Goal: Task Accomplishment & Management: Complete application form

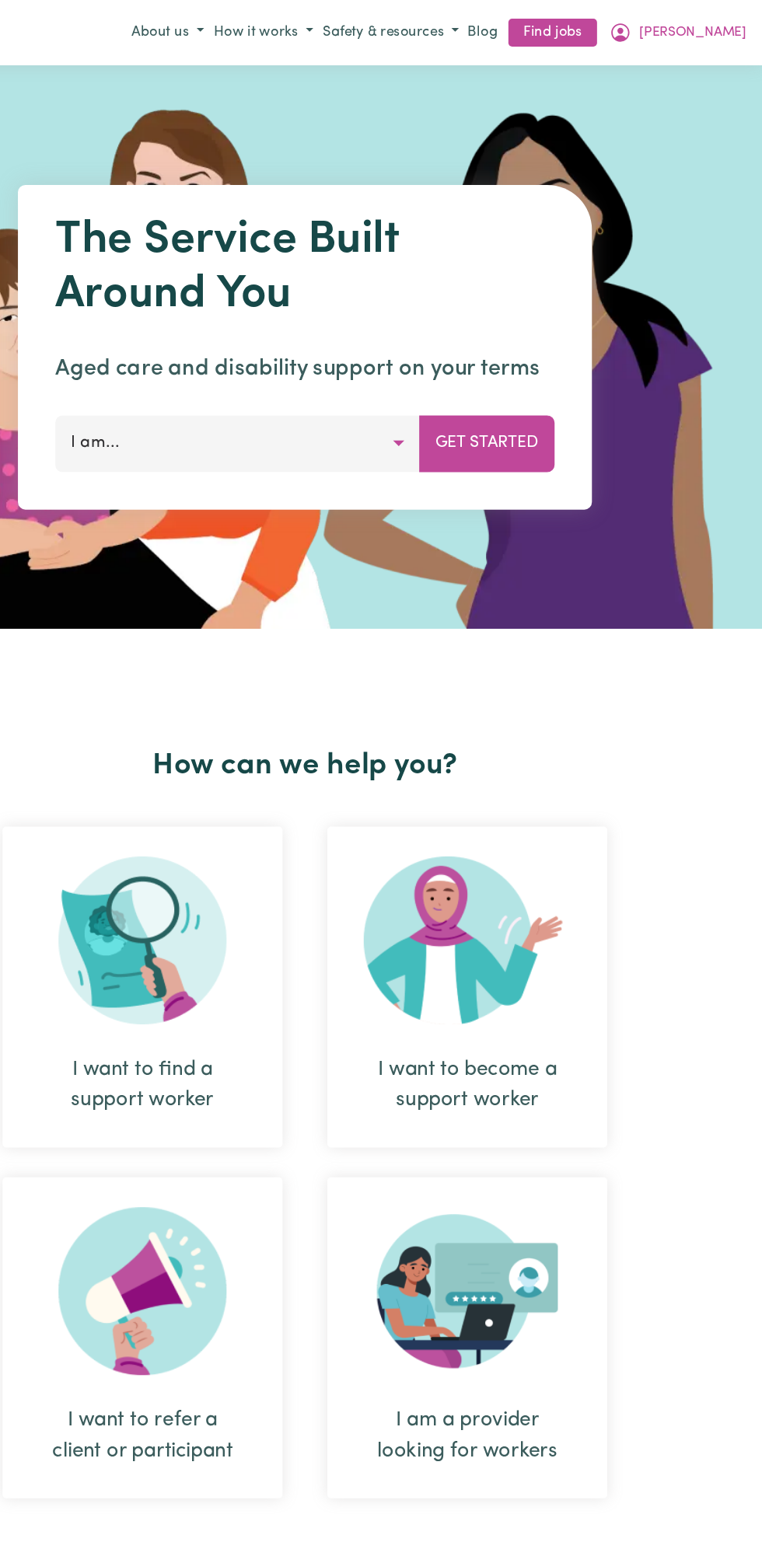
click at [717, 27] on span "[PERSON_NAME]" at bounding box center [703, 27] width 89 height 17
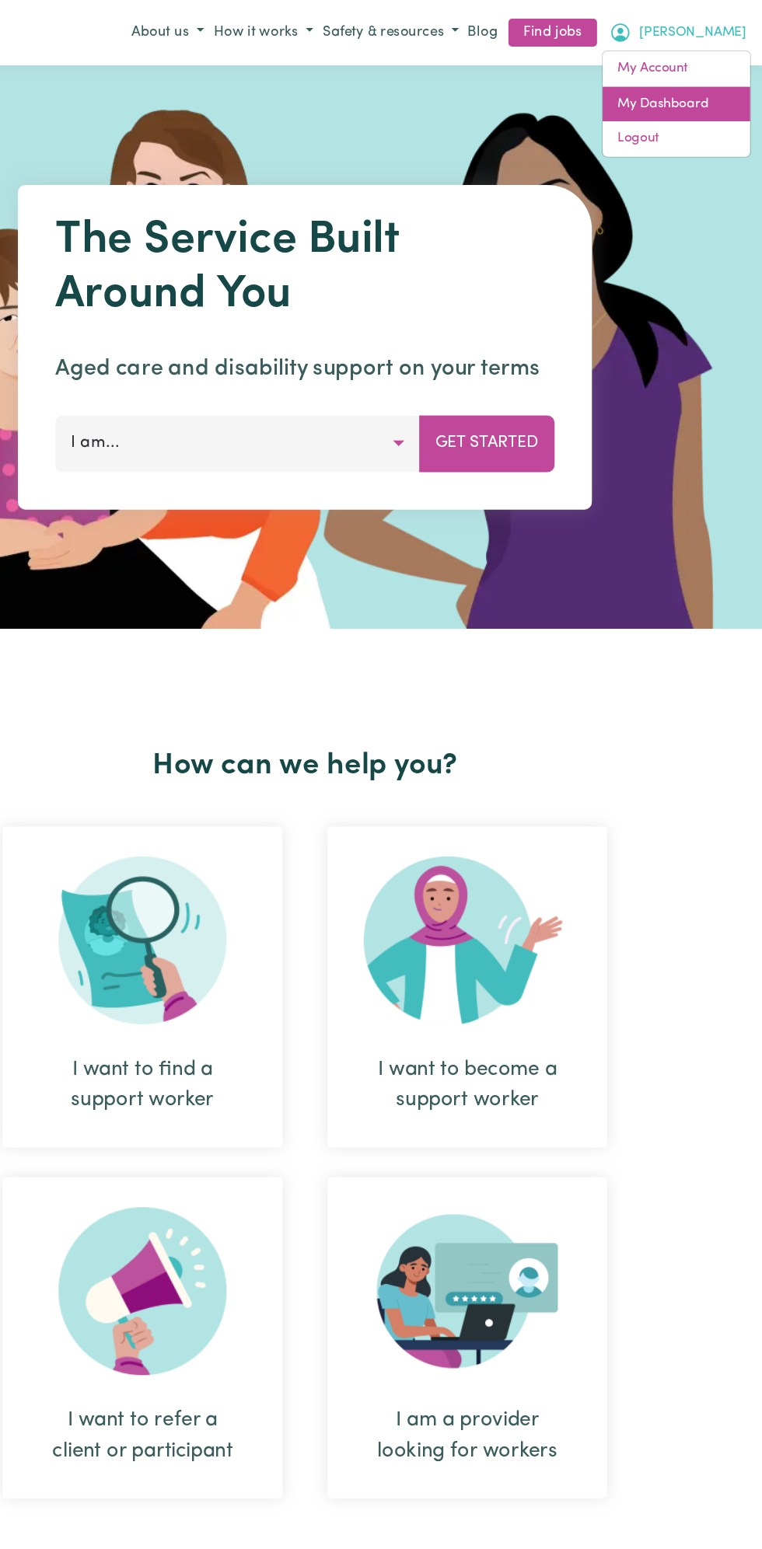
click at [700, 85] on link "My Dashboard" at bounding box center [690, 87] width 123 height 30
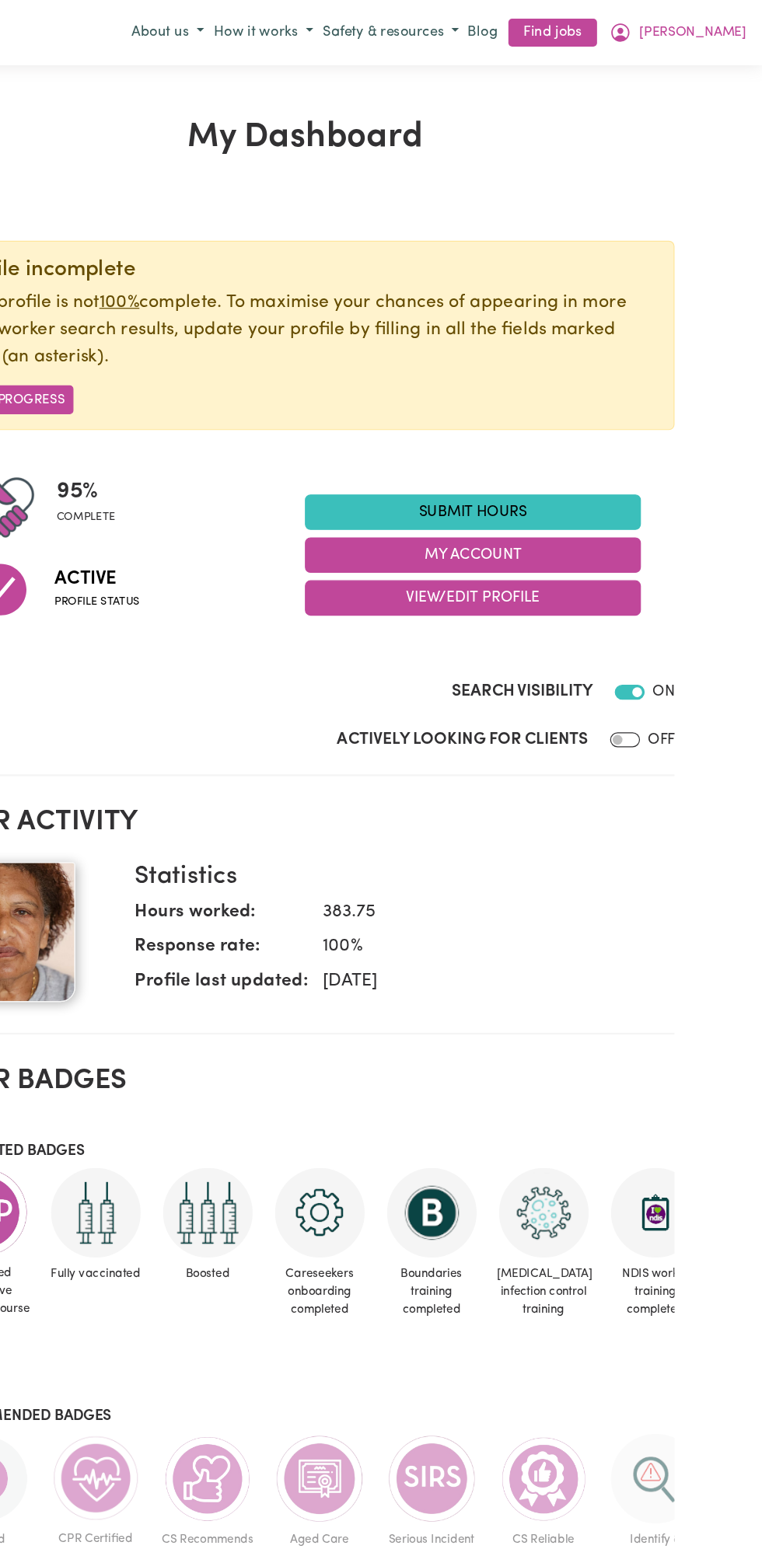
click at [548, 425] on link "Submit Hours" at bounding box center [521, 427] width 280 height 30
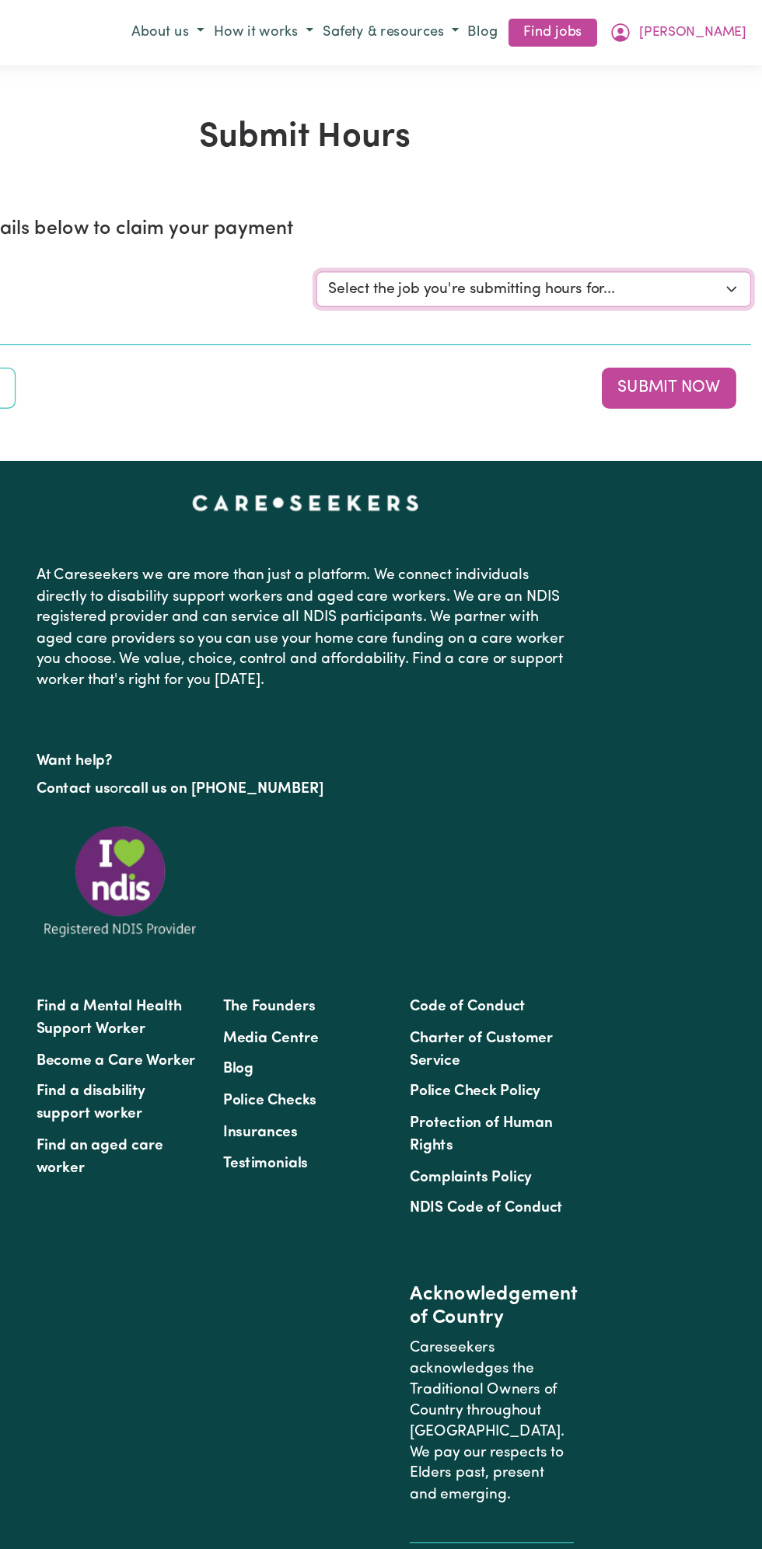
click at [681, 242] on select "Select the job you're submitting hours for... [Vartouhie ([PERSON_NAME]) [PERSO…" at bounding box center [571, 241] width 362 height 30
select select "13810"
click at [390, 226] on select "Select the job you're submitting hours for... [Vartouhie ([PERSON_NAME]) [PERSO…" at bounding box center [571, 241] width 362 height 30
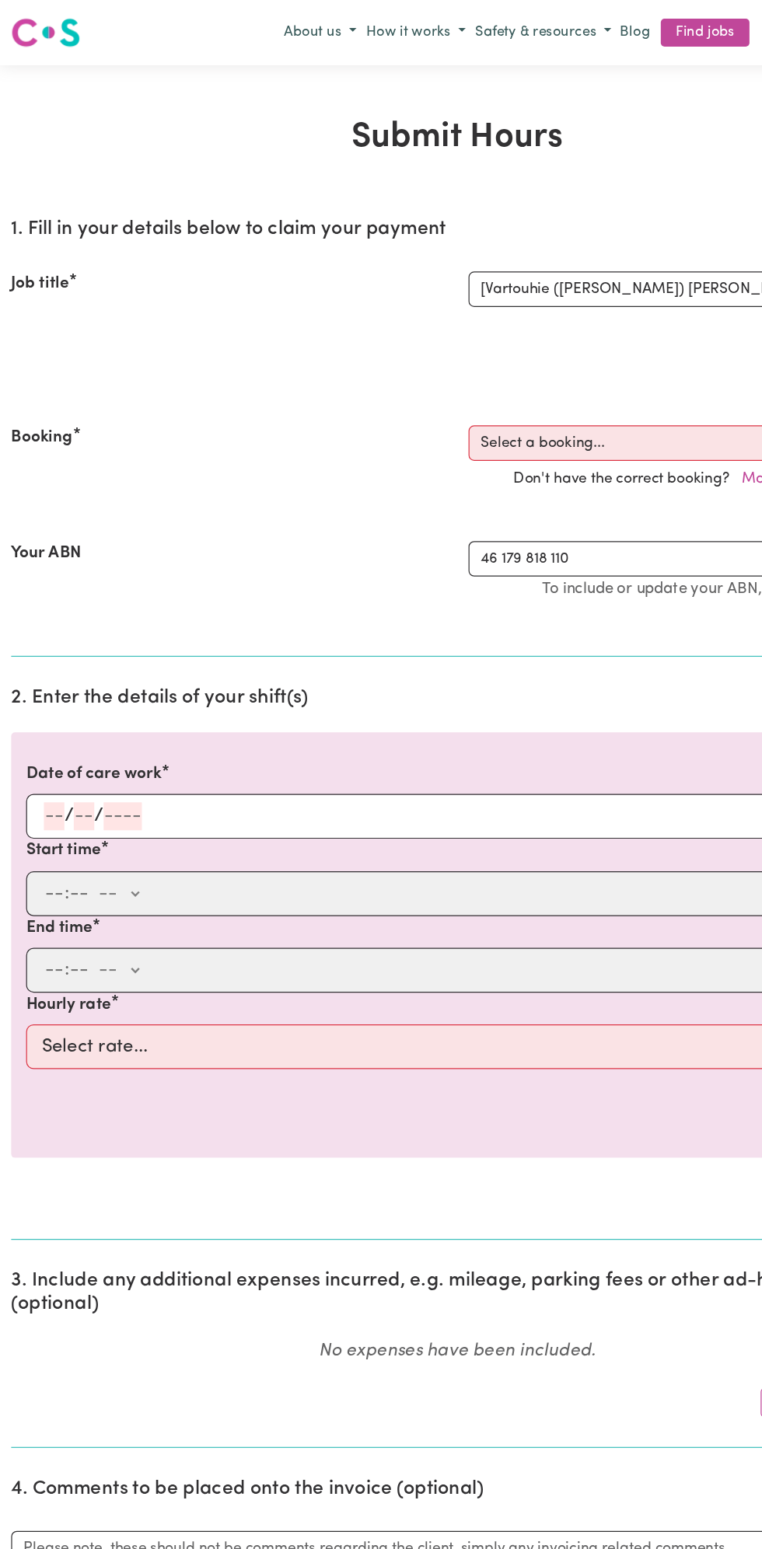
click at [68, 673] on input "number" at bounding box center [69, 679] width 17 height 23
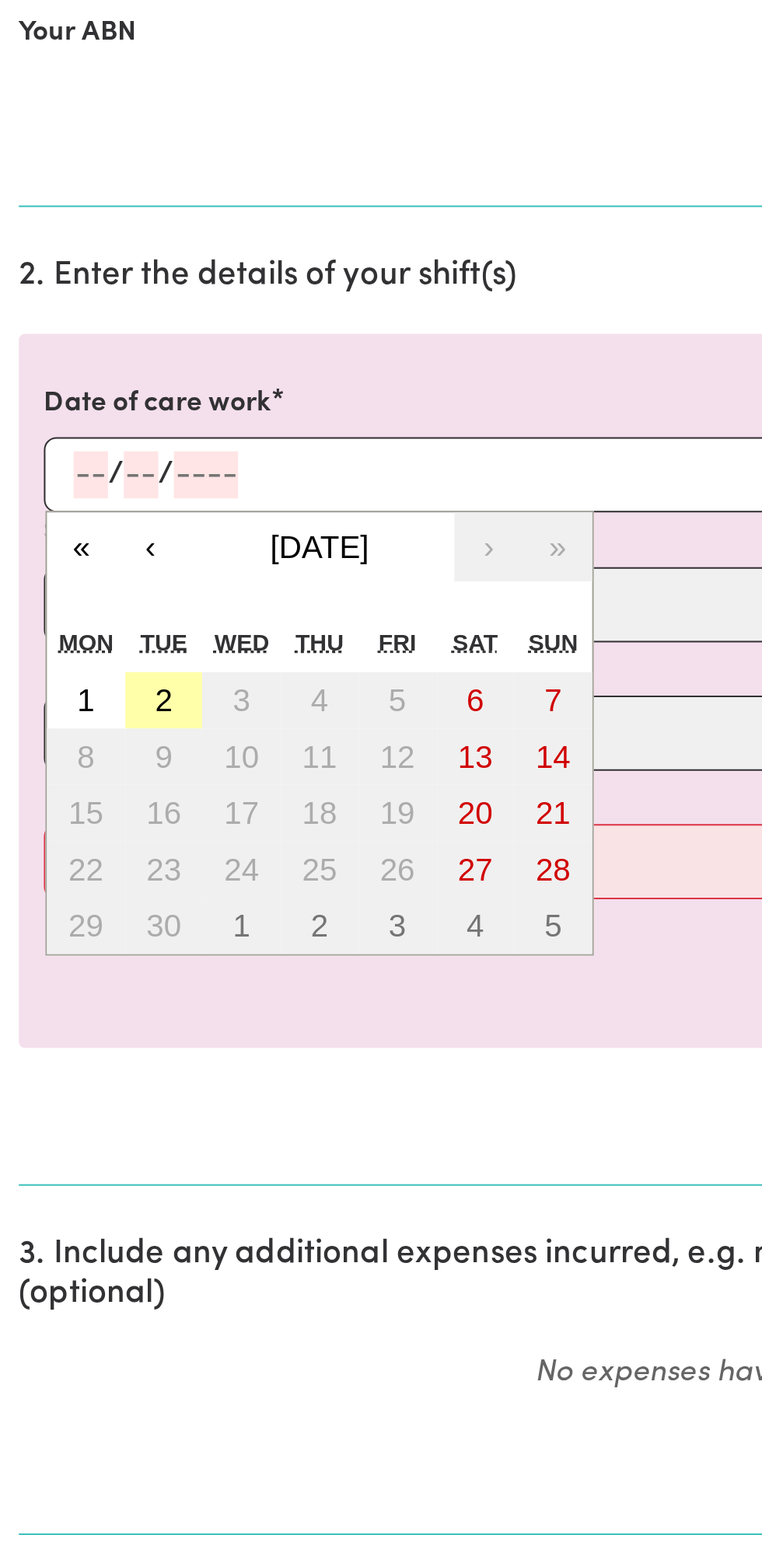
click at [88, 787] on button "2" at bounding box center [81, 792] width 39 height 28
type input "[DATE]"
type input "2"
type input "9"
type input "2025"
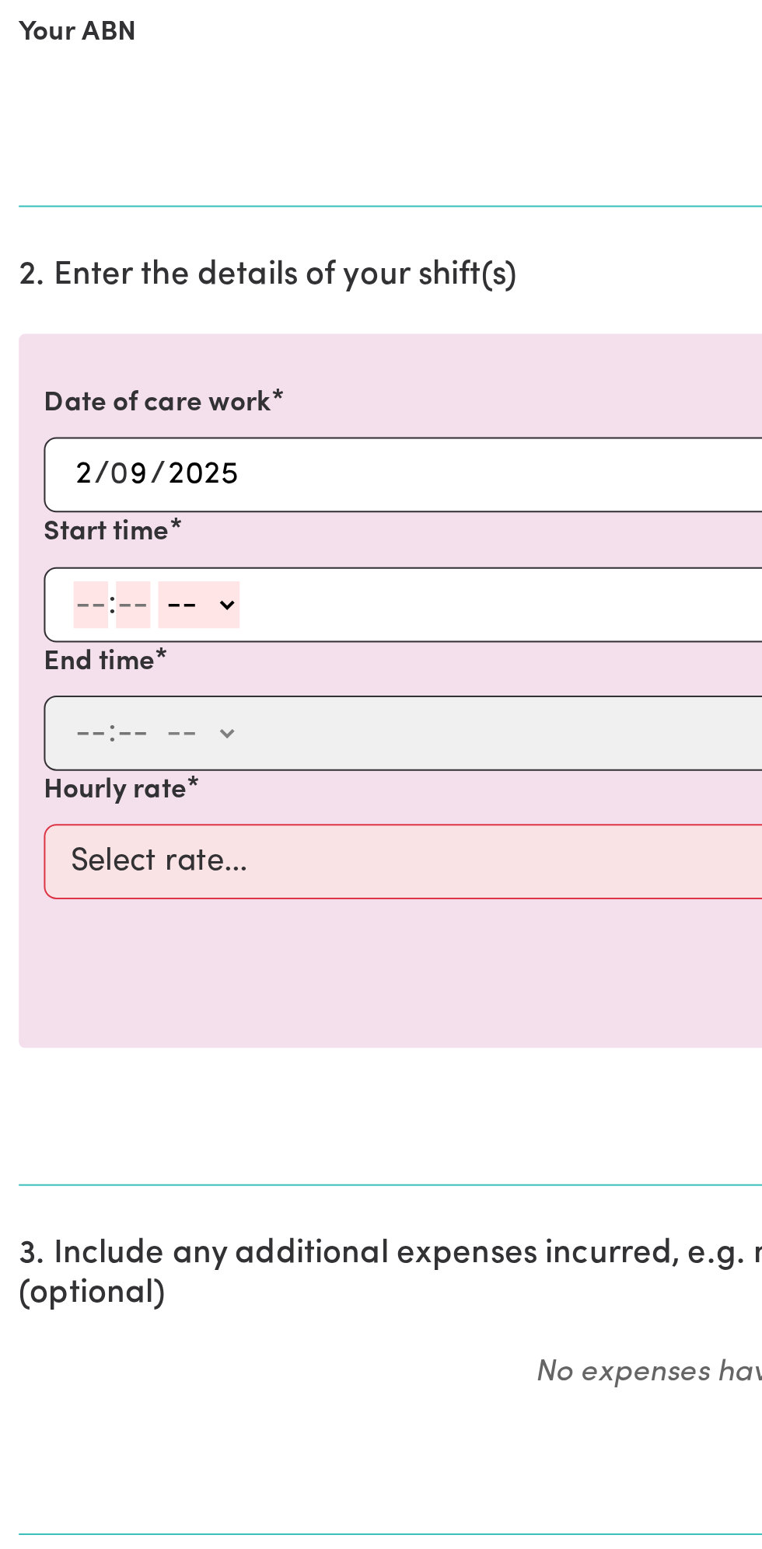
click at [40, 748] on input "number" at bounding box center [45, 744] width 17 height 23
type input "12"
type input "0"
click at [118, 749] on select "-- am pm" at bounding box center [101, 744] width 40 height 23
select select "pm"
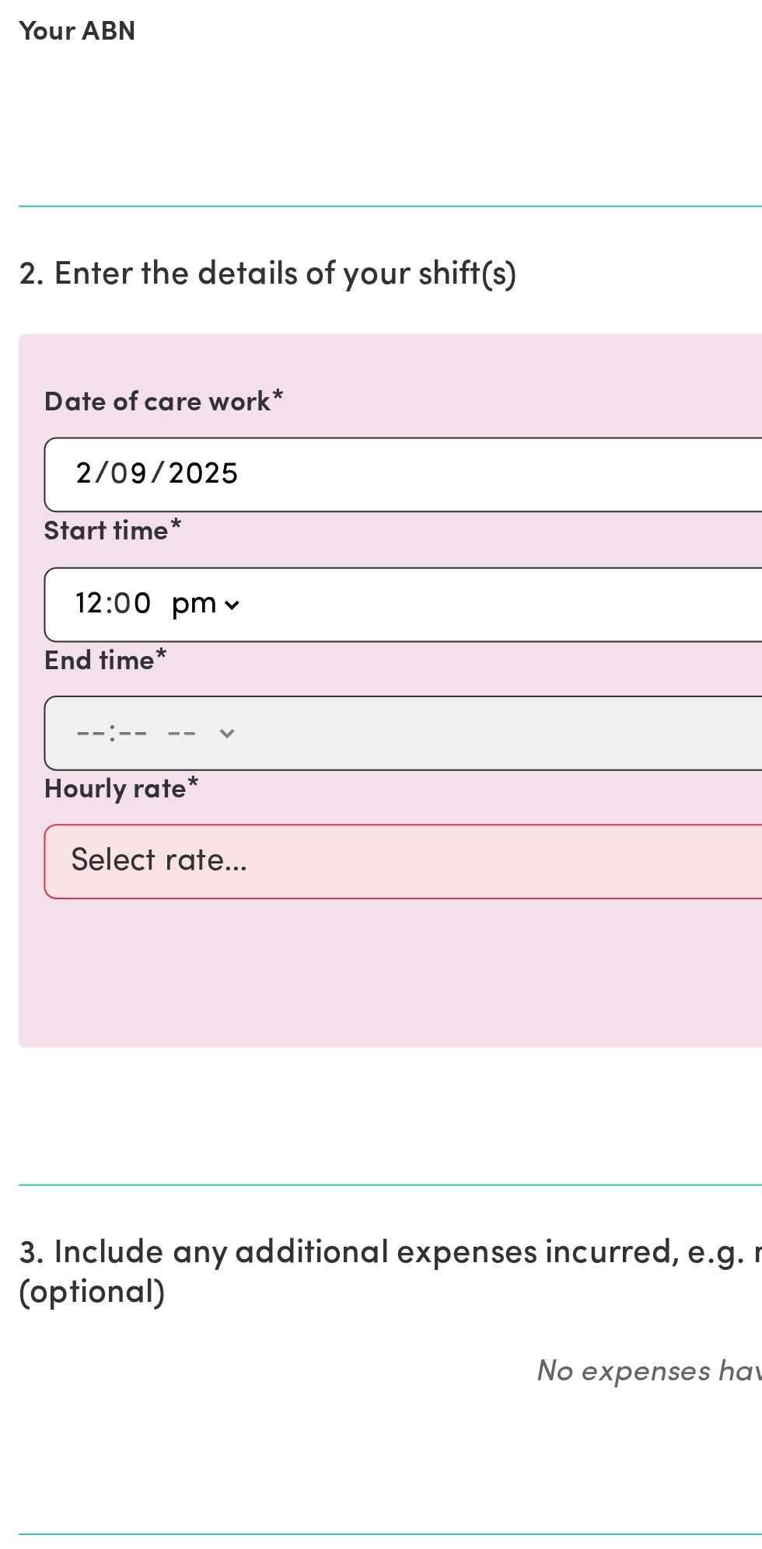
click at [81, 733] on select "-- am pm" at bounding box center [101, 744] width 40 height 23
type input "12:00"
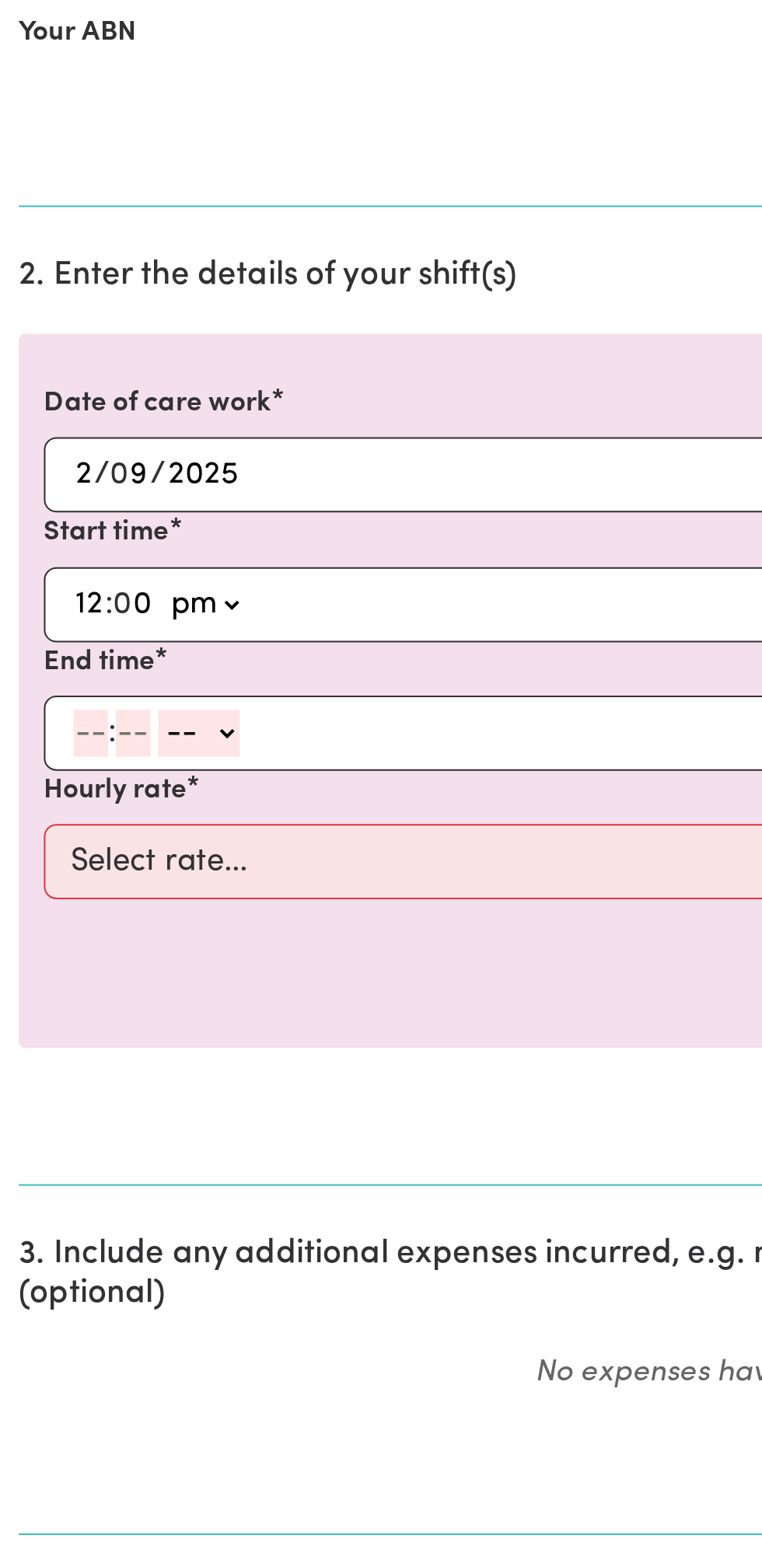
click at [44, 809] on input "number" at bounding box center [45, 808] width 17 height 23
type input "1"
click at [65, 804] on input "number" at bounding box center [59, 808] width 17 height 23
type input "0"
click at [110, 799] on select "-- am pm" at bounding box center [95, 808] width 40 height 23
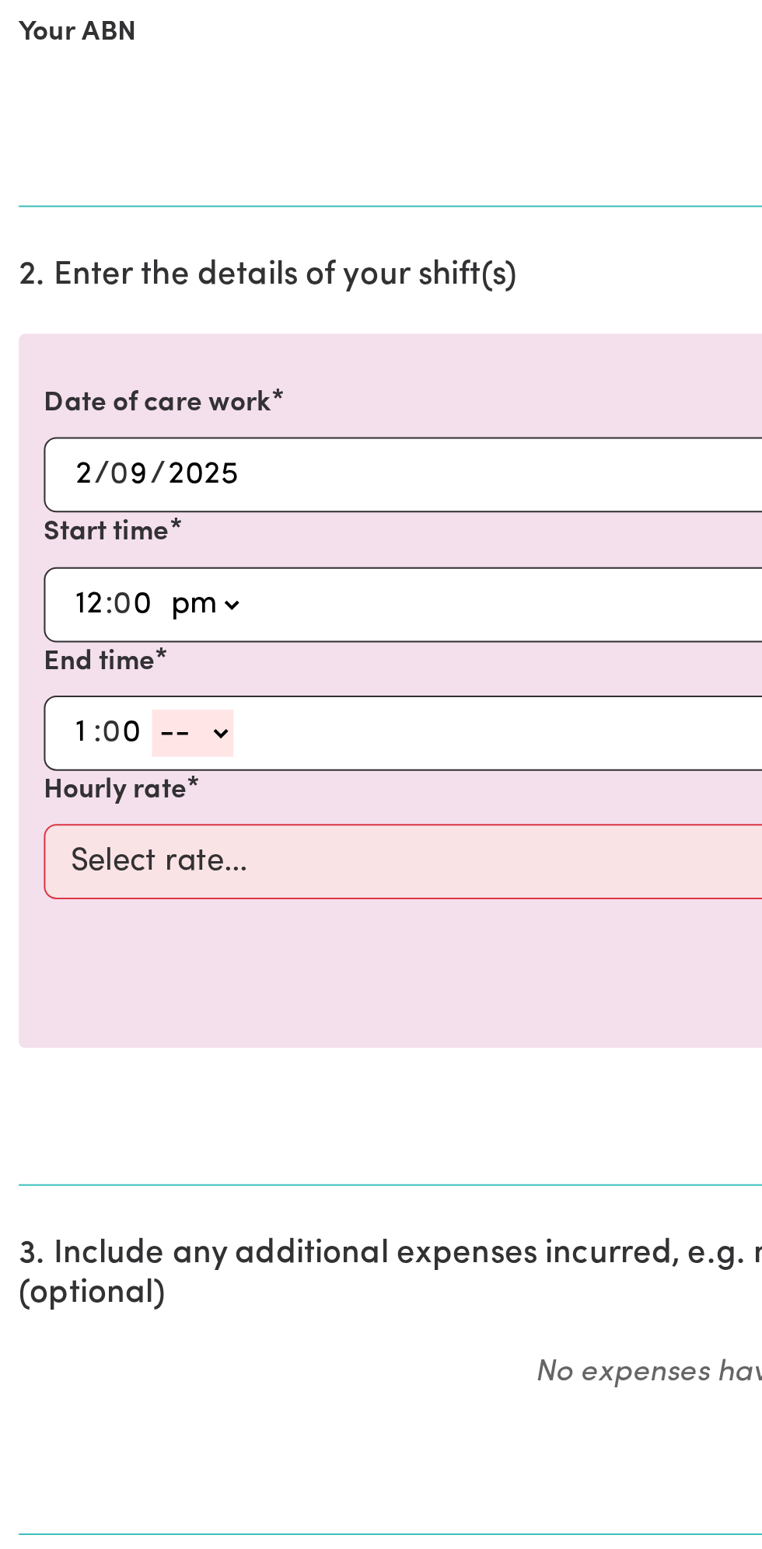
select select "pm"
click at [75, 797] on select "-- am pm" at bounding box center [95, 808] width 40 height 23
type input "13:00"
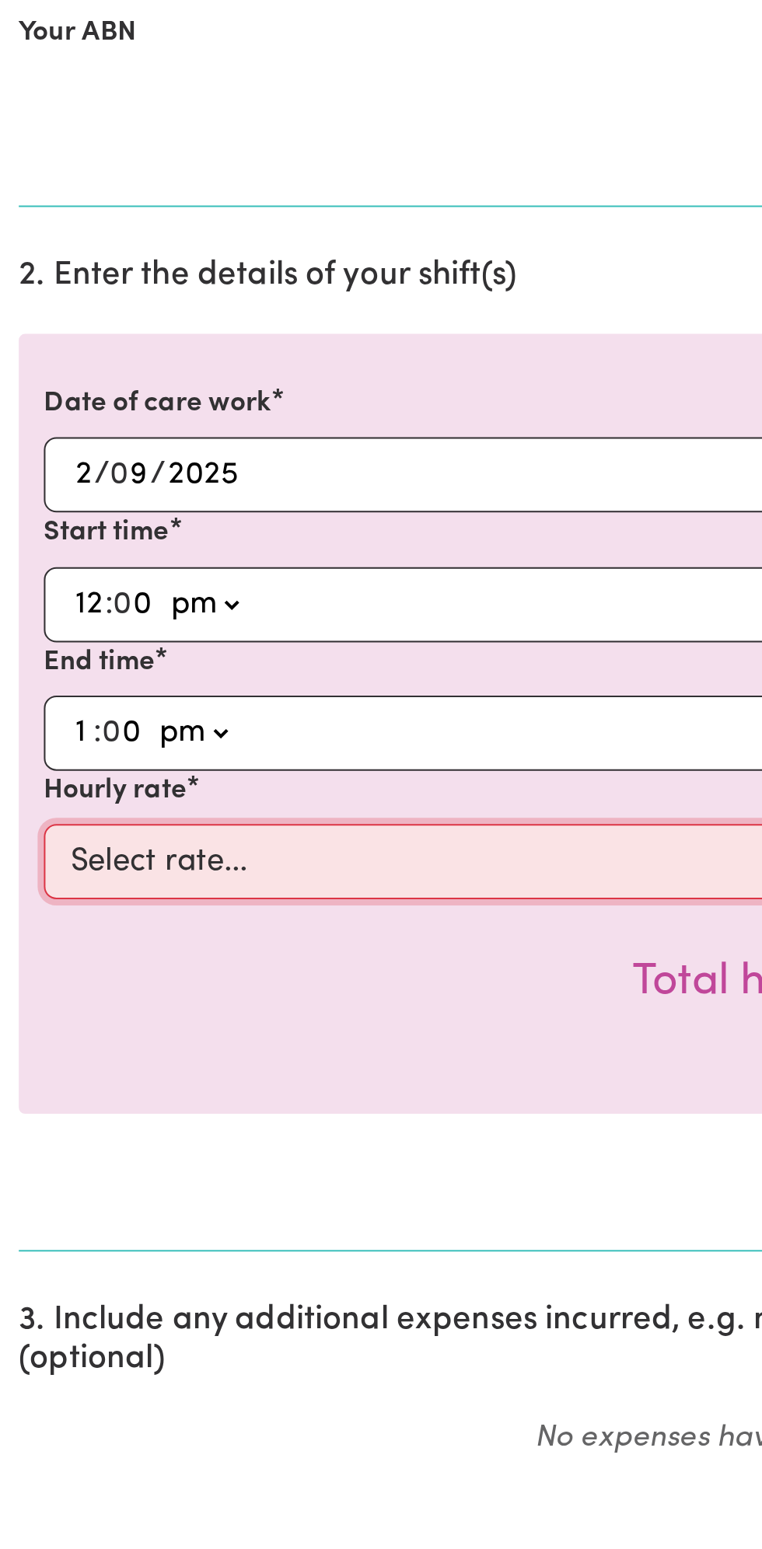
click at [165, 866] on select "Select rate... $49.00 (Weekday) $60.00 ([DATE])" at bounding box center [381, 871] width 718 height 37
select select "49-Weekday"
click at [22, 853] on select "Select rate... $49.00 (Weekday) $60.00 ([DATE])" at bounding box center [381, 871] width 718 height 37
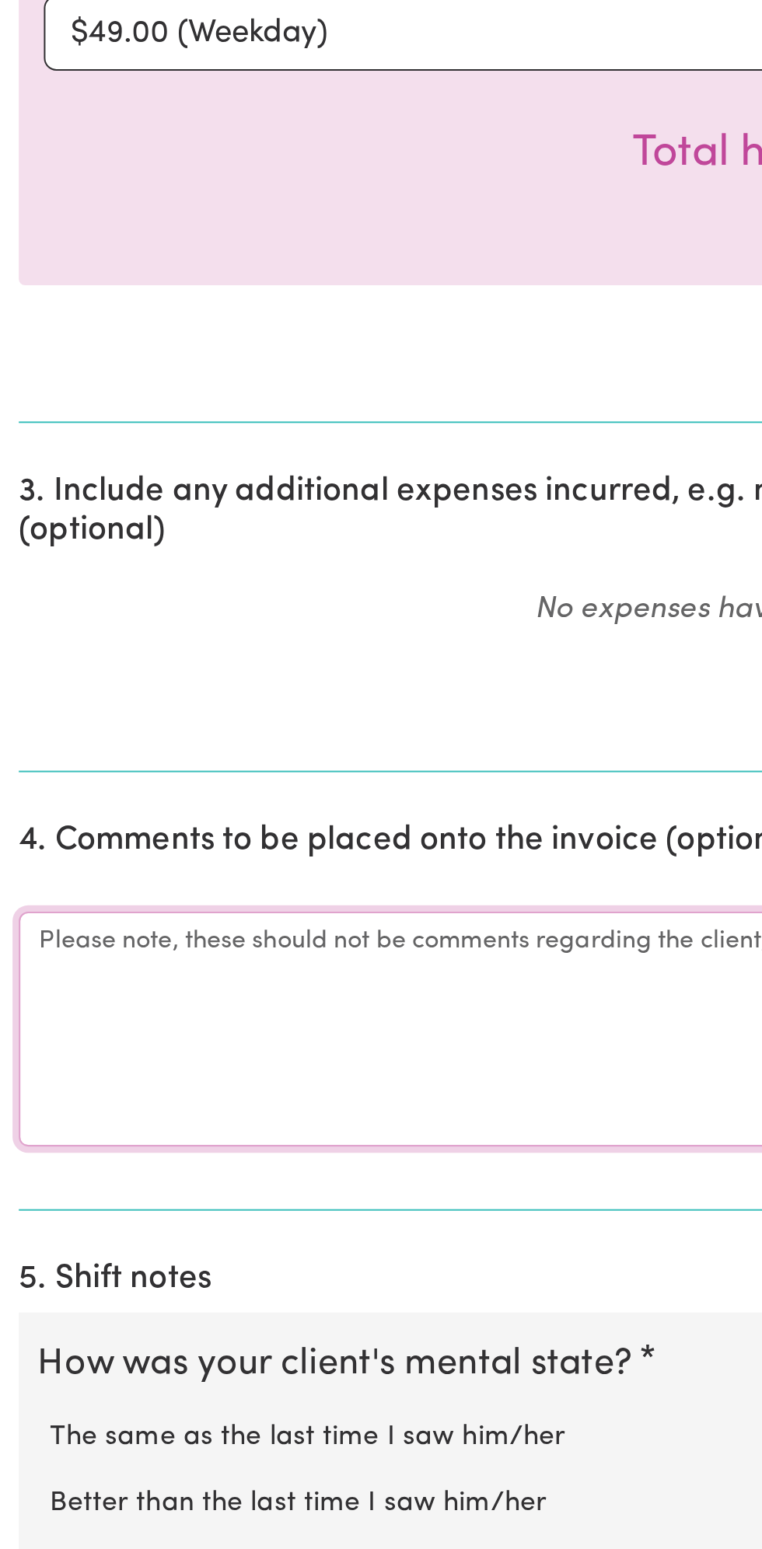
click at [93, 1271] on textarea "Comments" at bounding box center [380, 1291] width 743 height 117
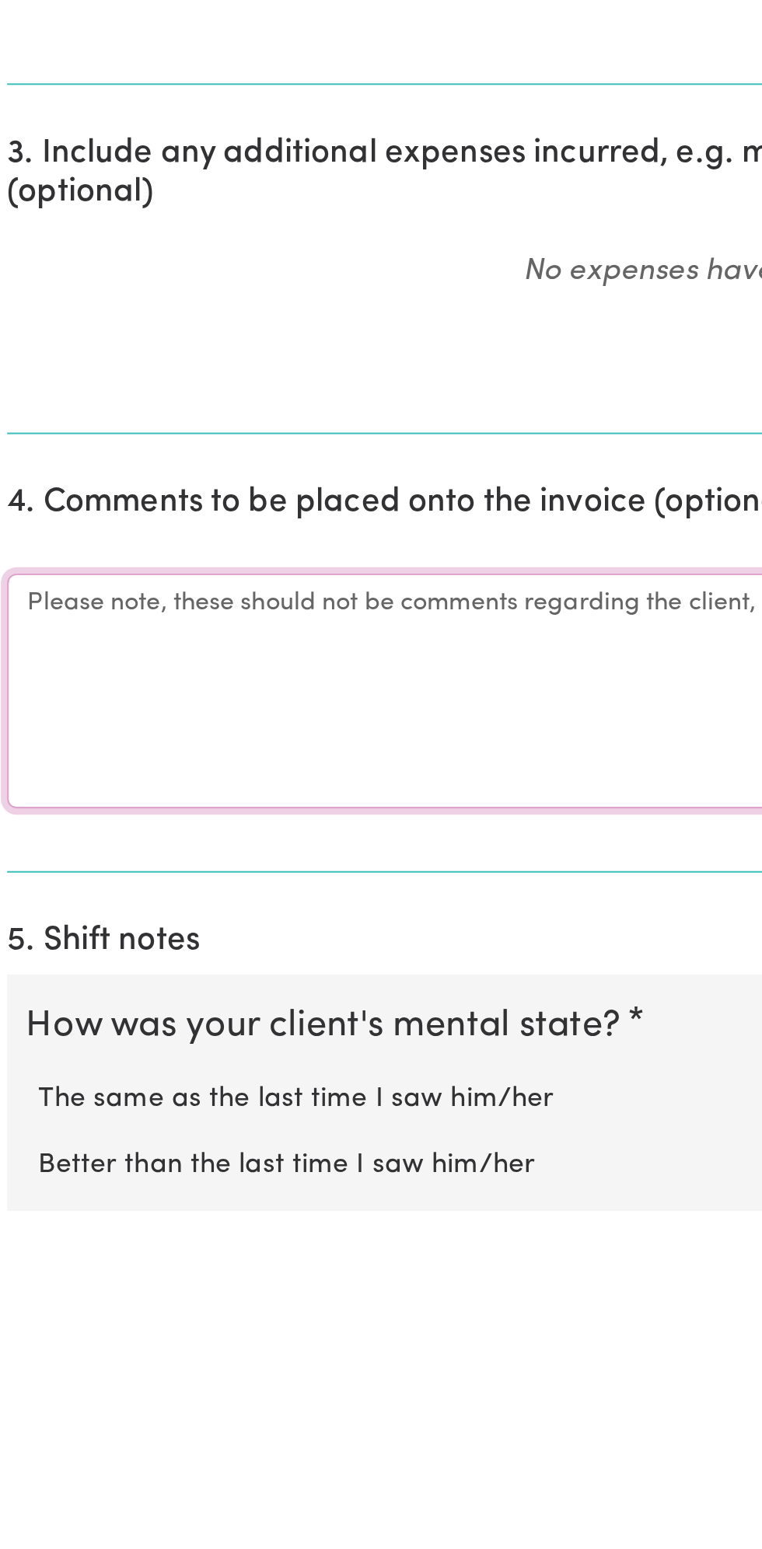
scroll to position [75, 0]
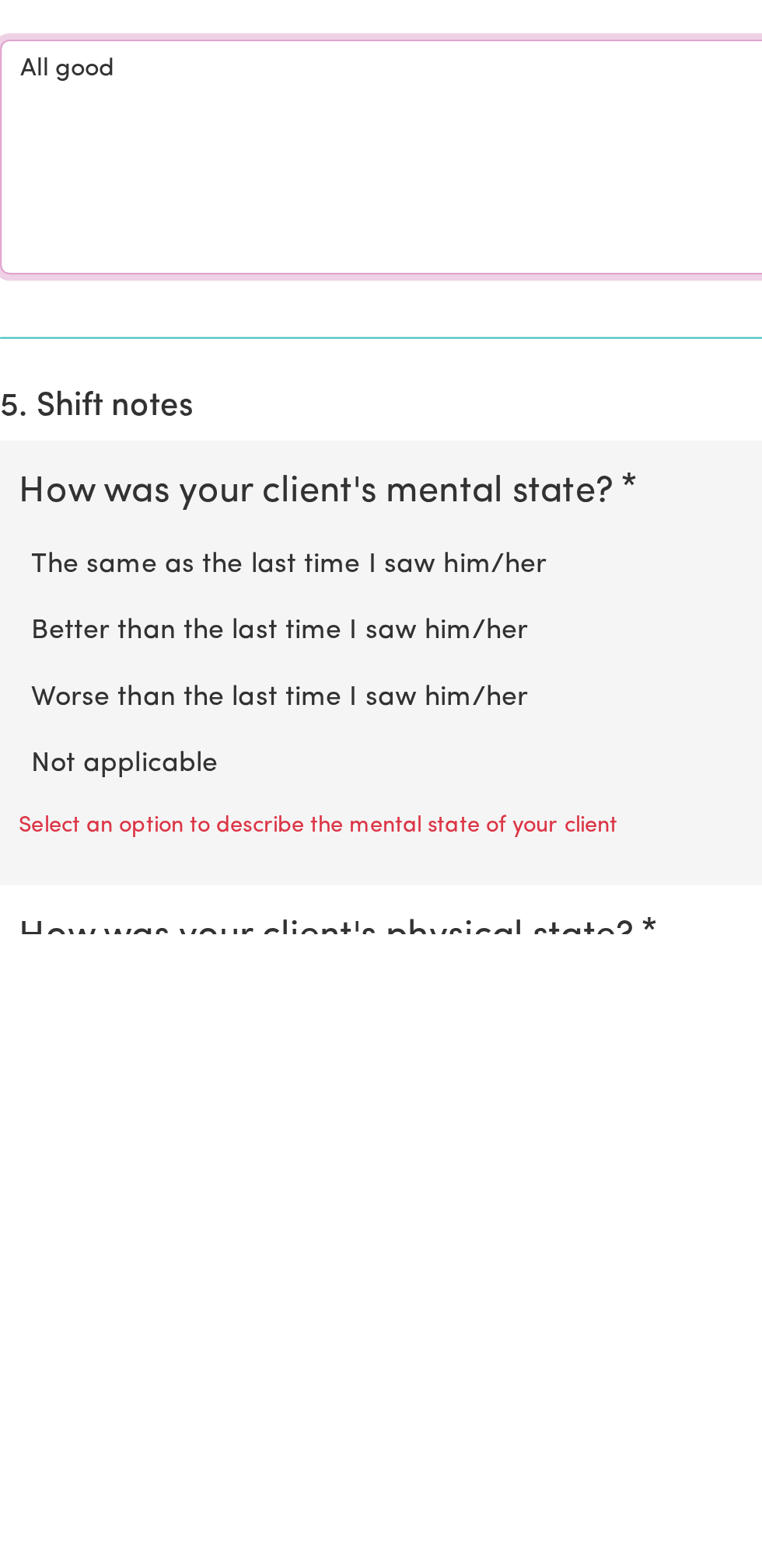
type textarea "All good"
click at [102, 1456] on label "Not applicable" at bounding box center [381, 1465] width 712 height 20
click at [25, 1455] on input "Not applicable" at bounding box center [24, 1454] width 1 height 1
radio input "true"
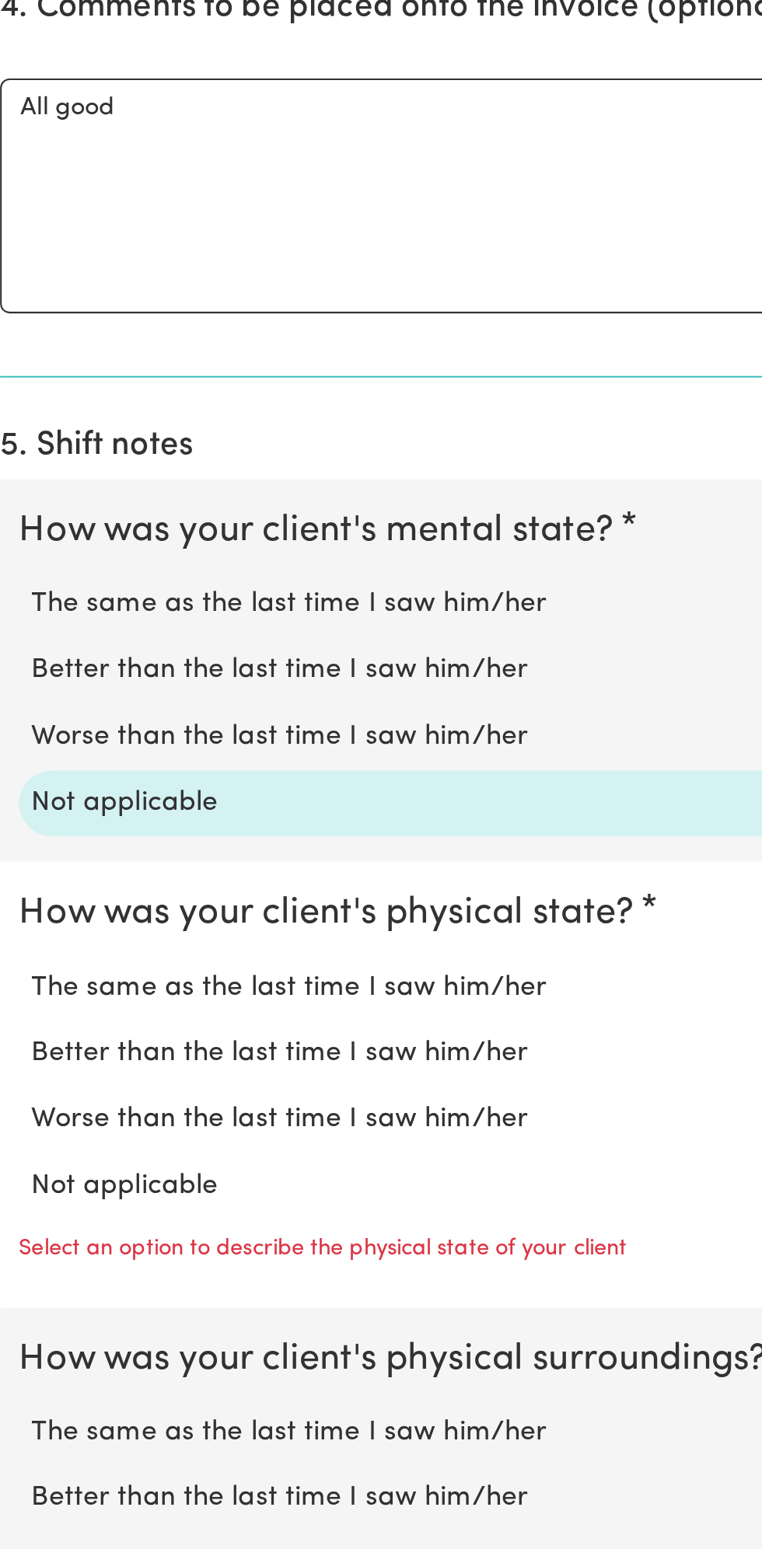
scroll to position [491, 0]
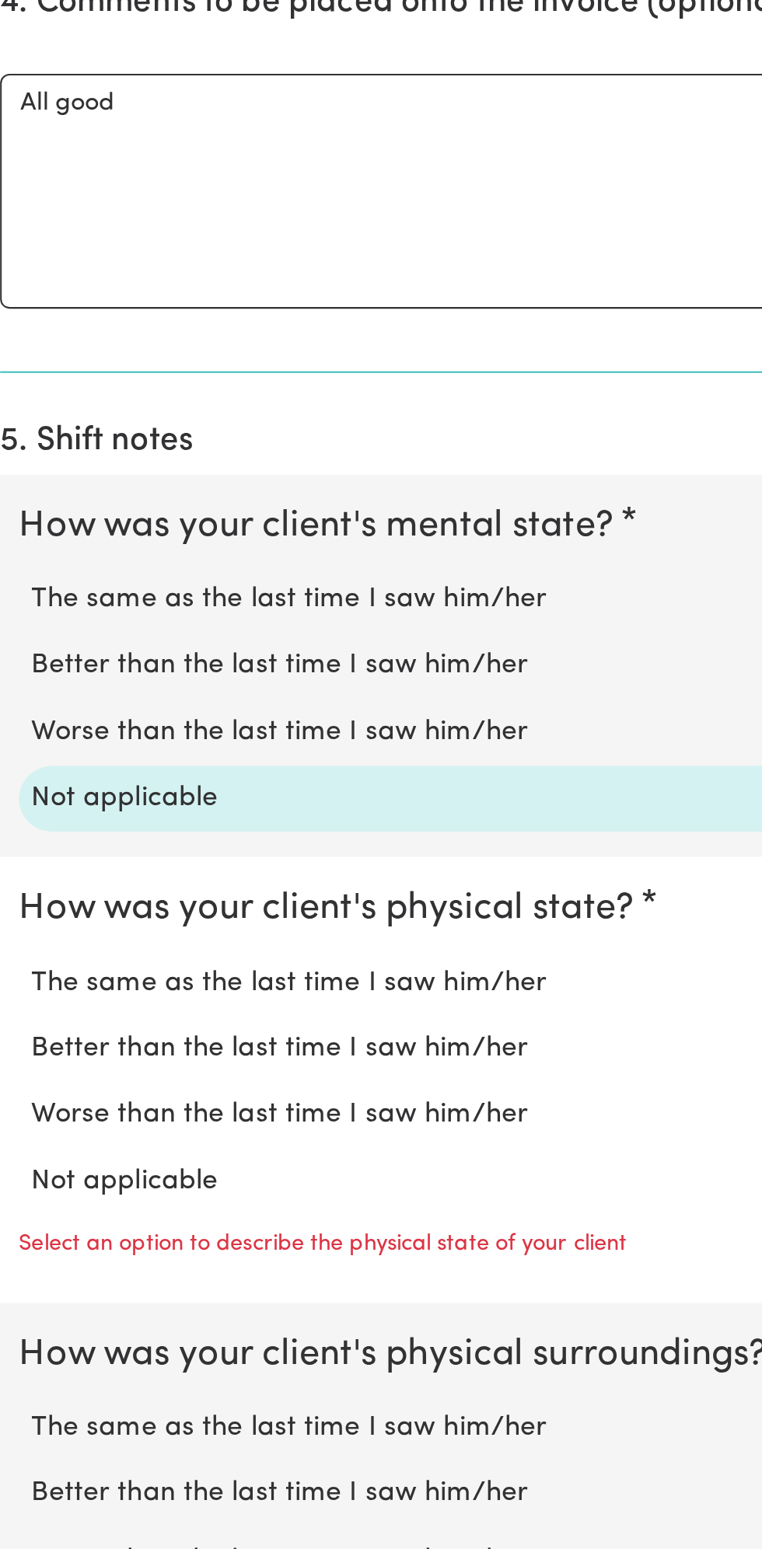
click at [99, 1359] on label "Not applicable" at bounding box center [381, 1367] width 712 height 20
click at [25, 1357] on input "Not applicable" at bounding box center [24, 1356] width 1 height 1
radio input "true"
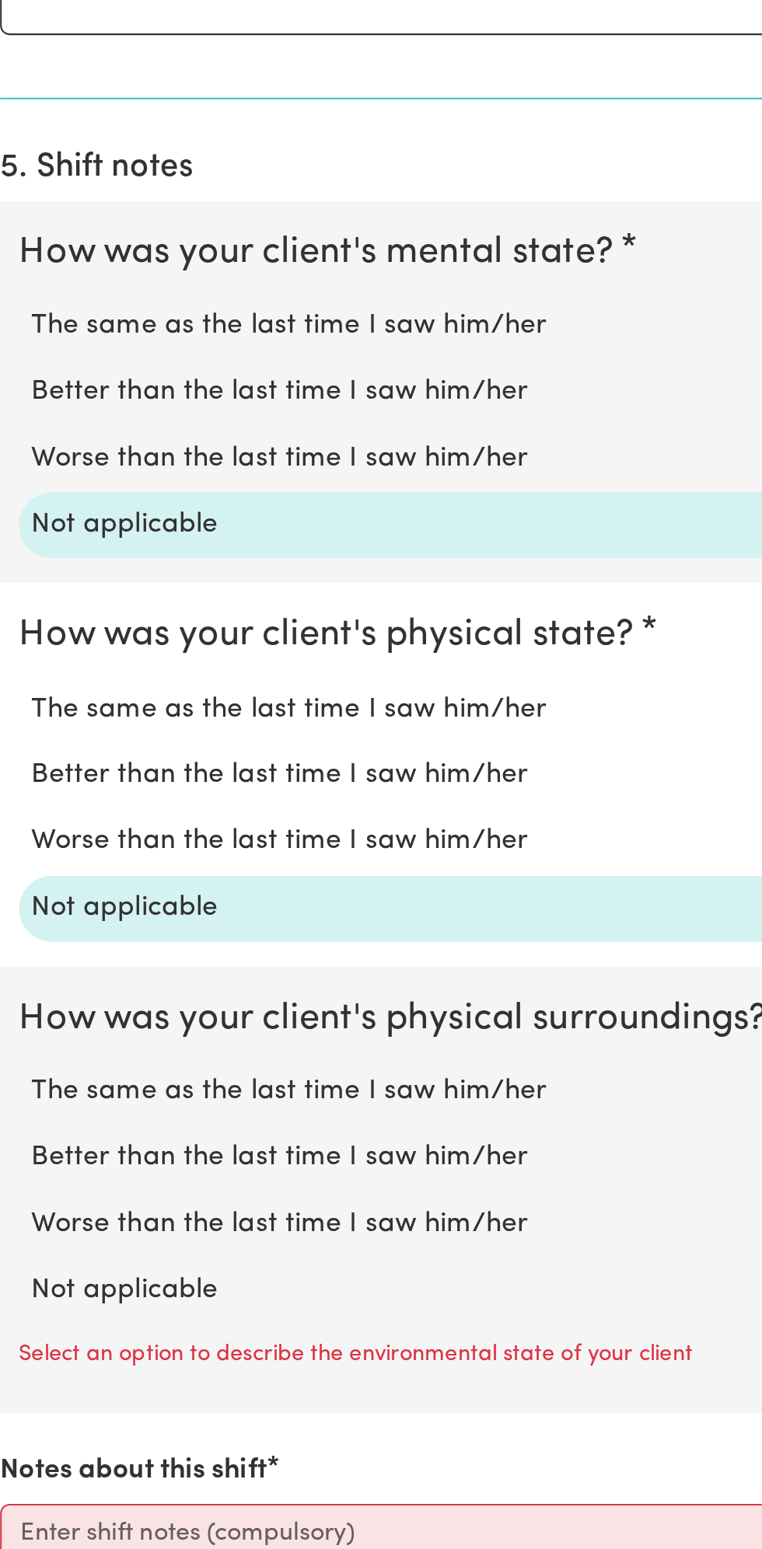
scroll to position [632, 0]
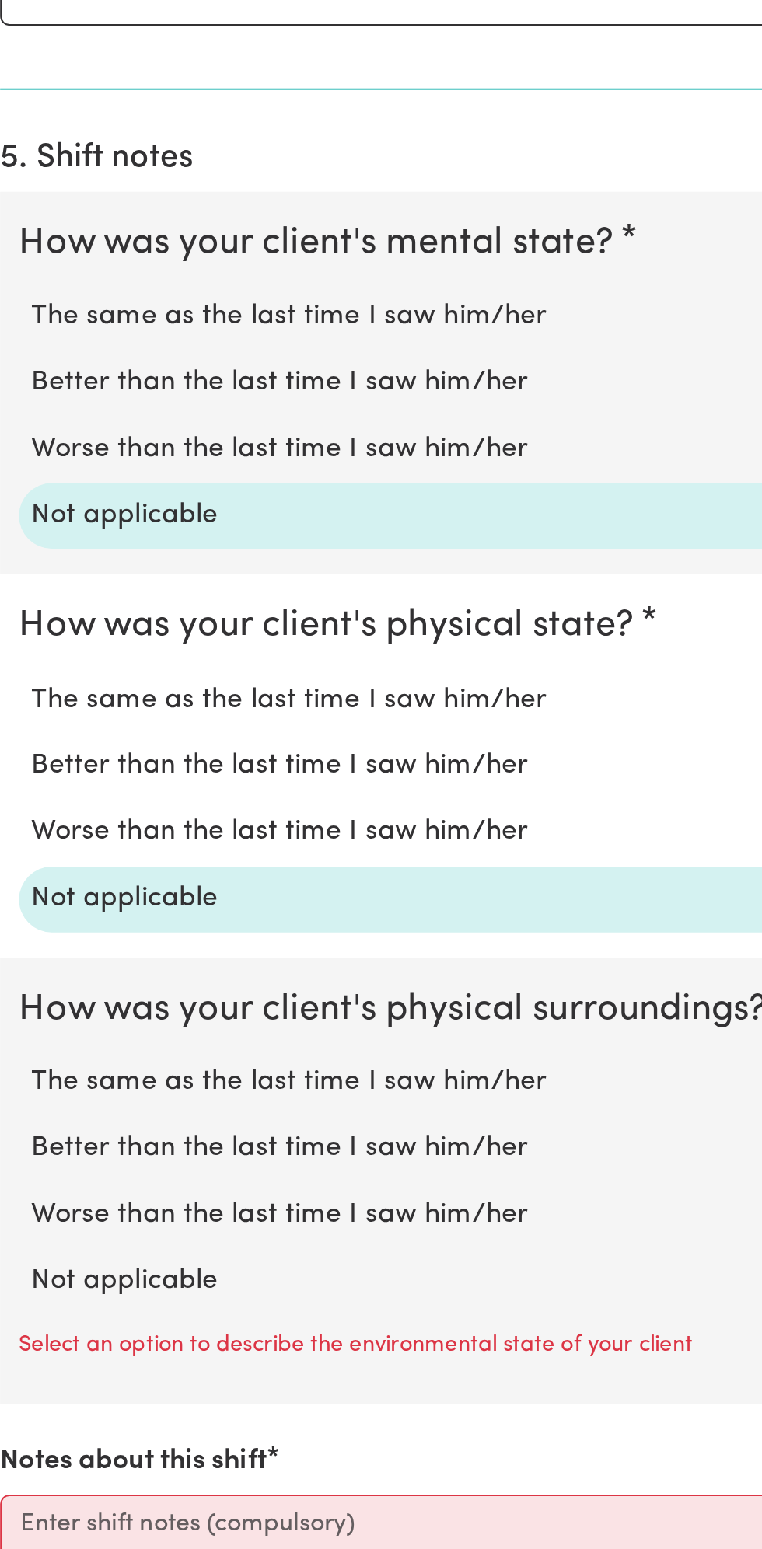
click at [109, 1408] on label "Not applicable" at bounding box center [381, 1416] width 712 height 20
click at [25, 1406] on input "Not applicable" at bounding box center [24, 1405] width 1 height 1
radio input "true"
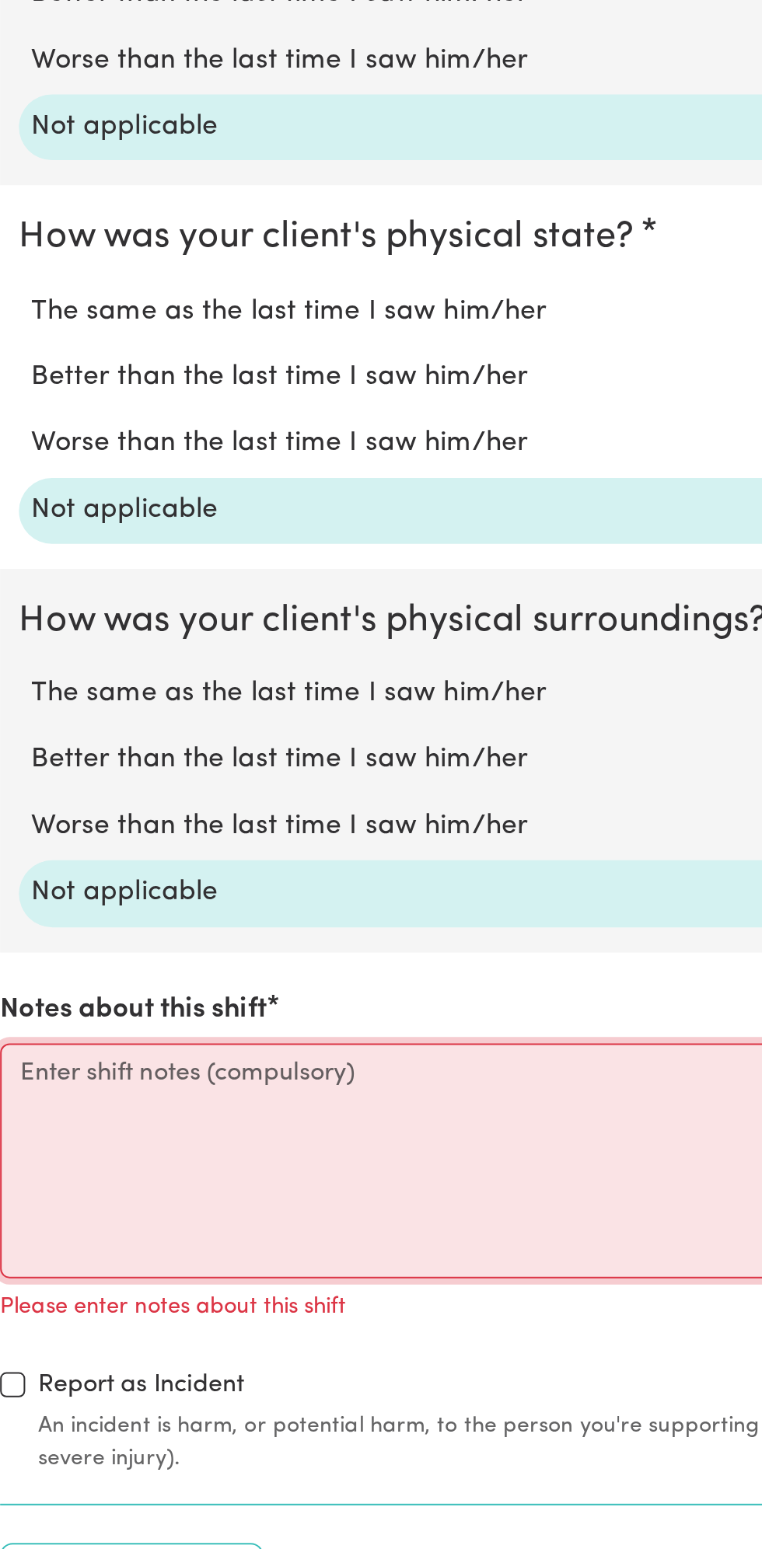
click at [125, 1339] on textarea "Notes about this shift" at bounding box center [380, 1356] width 743 height 117
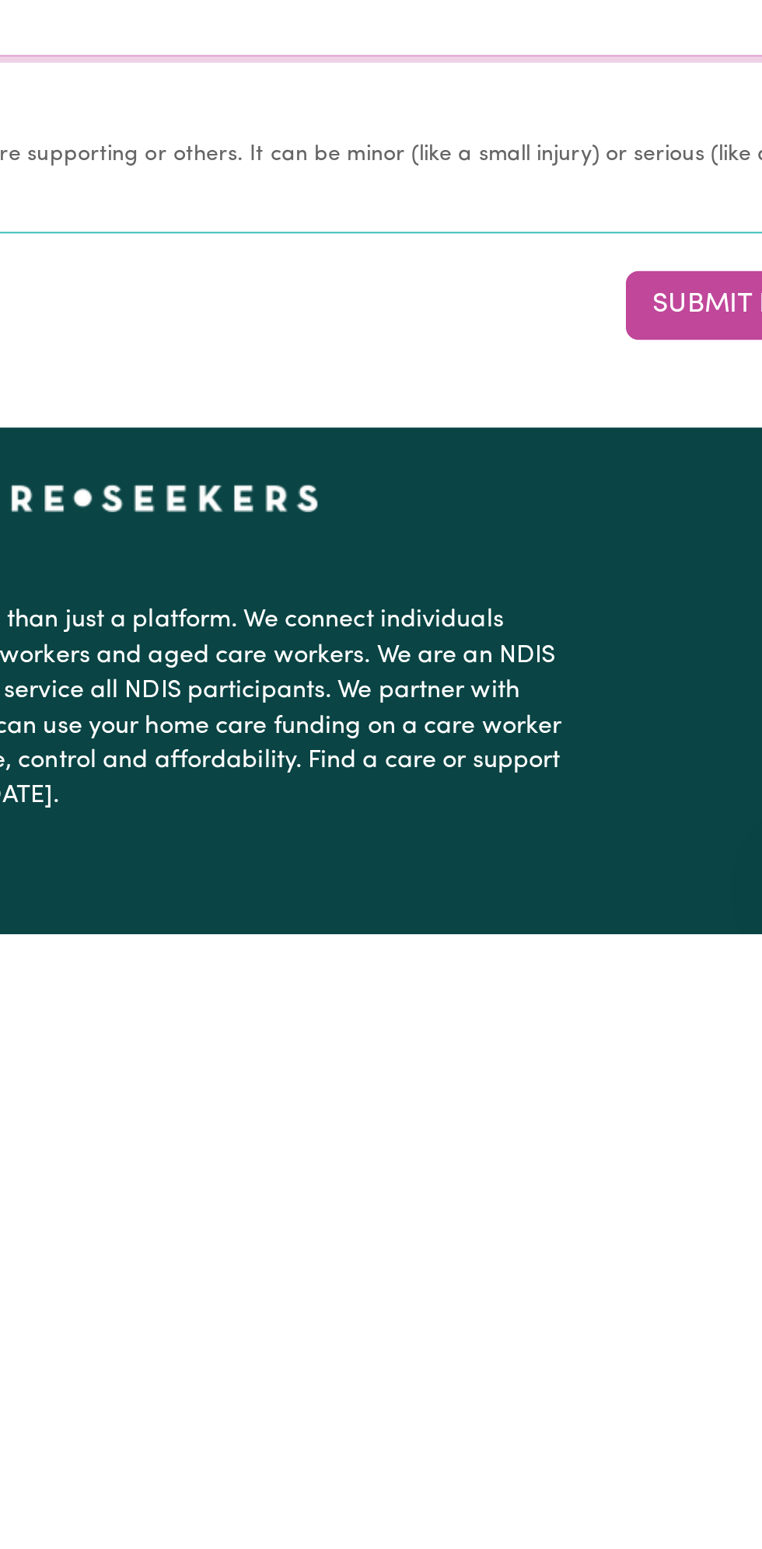
scroll to position [1125, 0]
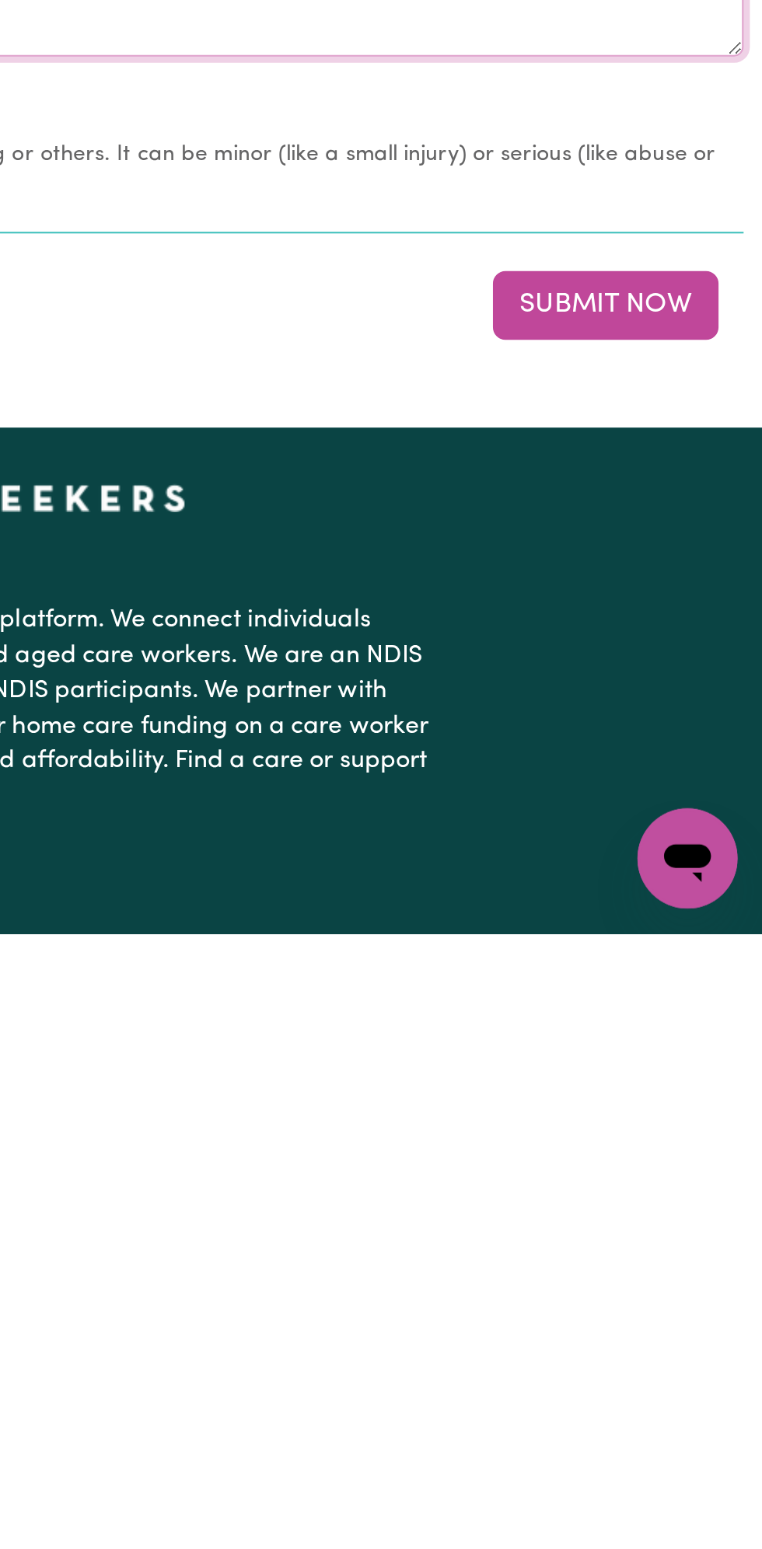
type textarea "Nothing changes all good"
click at [697, 1225] on button "Submit Now" at bounding box center [684, 1237] width 112 height 34
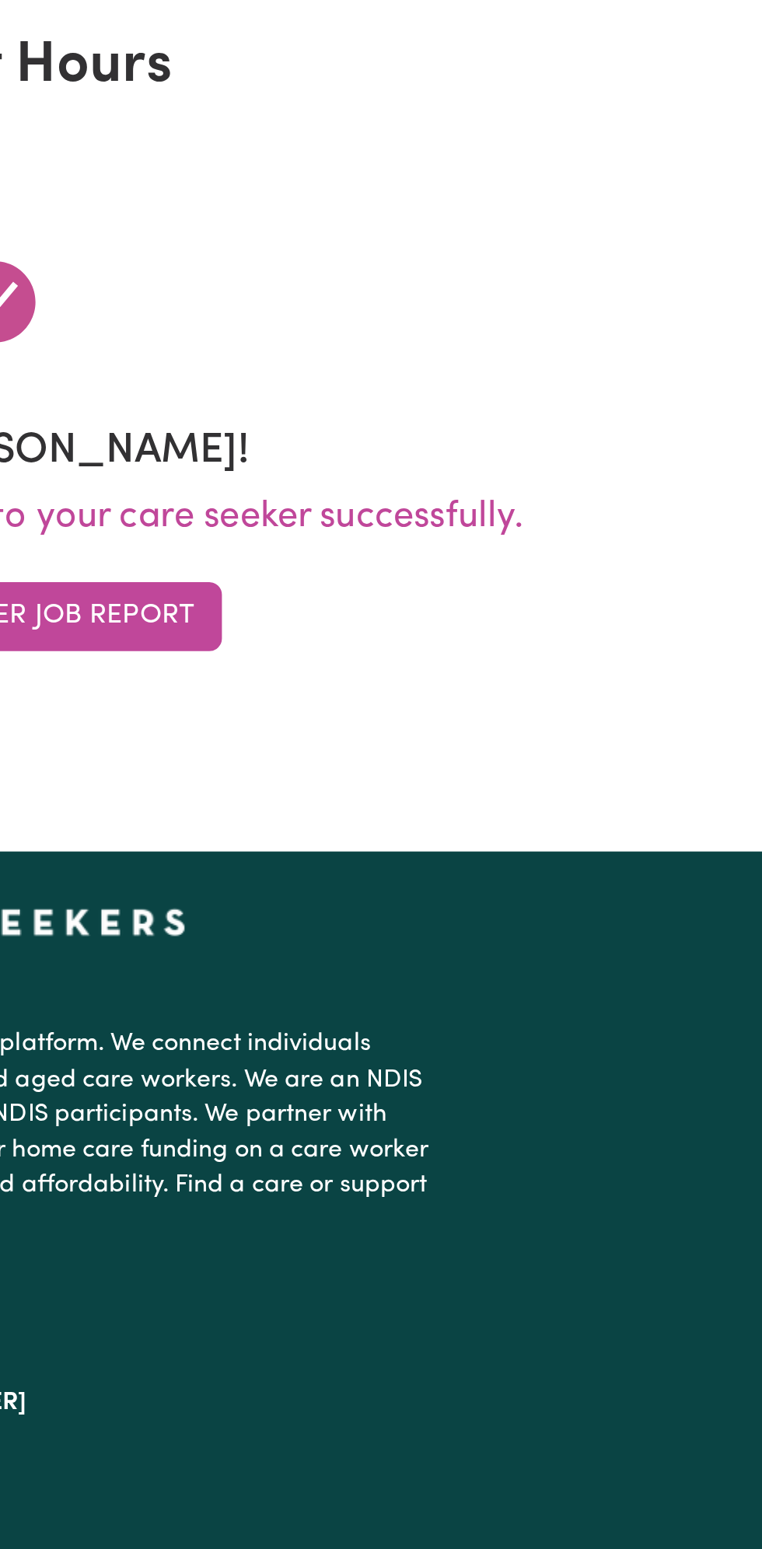
scroll to position [0, 0]
